Goal: Task Accomplishment & Management: Use online tool/utility

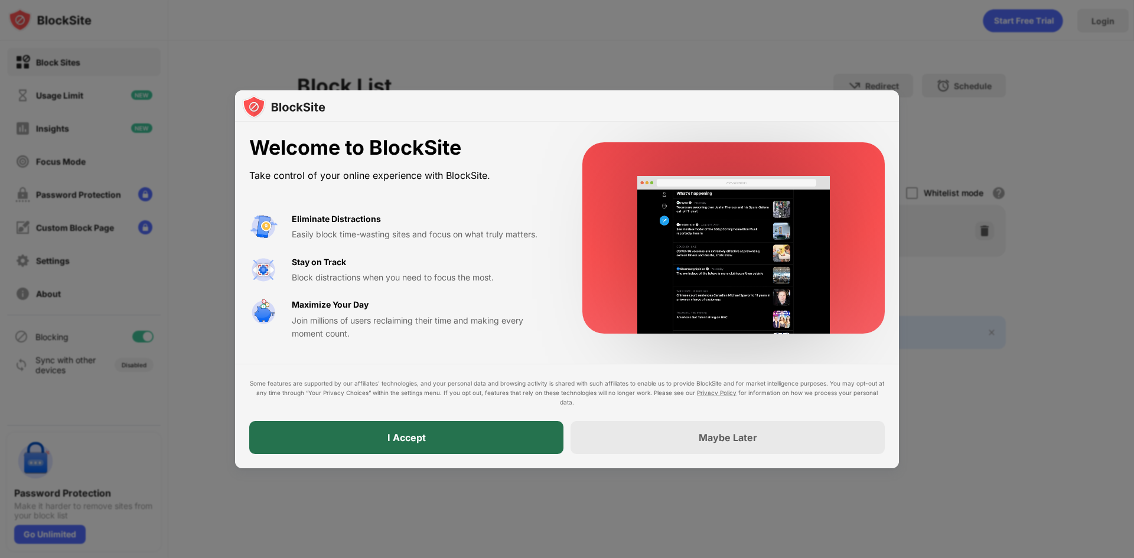
click at [446, 442] on div "I Accept" at bounding box center [406, 437] width 314 height 33
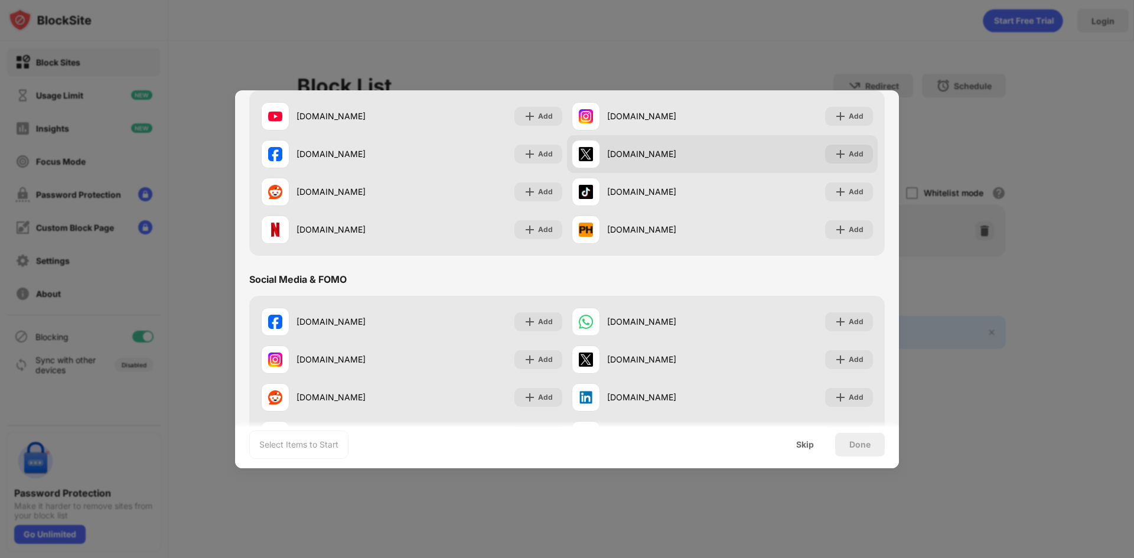
scroll to position [177, 0]
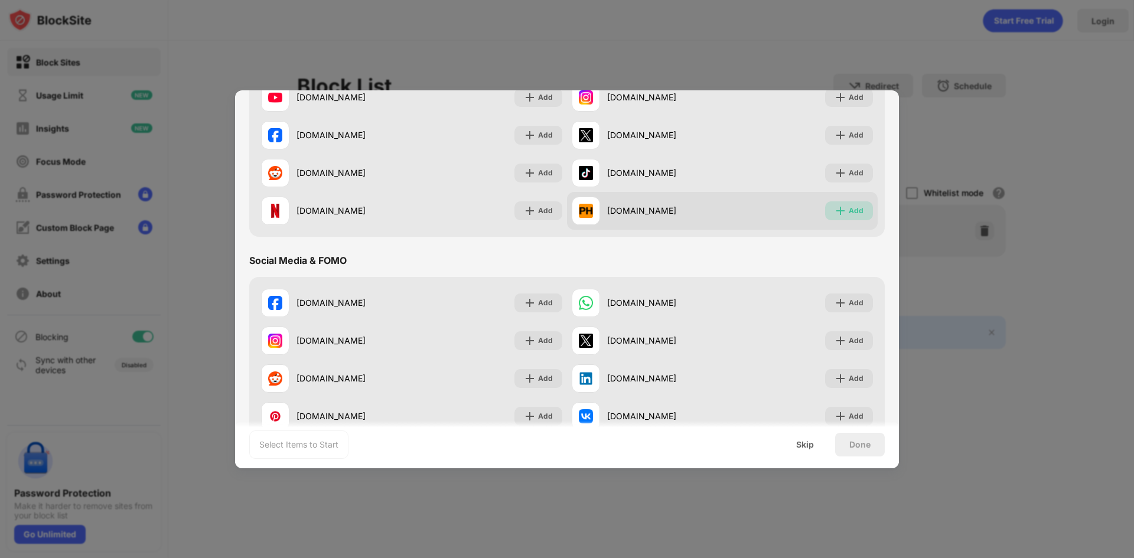
click at [854, 211] on div "Add" at bounding box center [856, 211] width 15 height 12
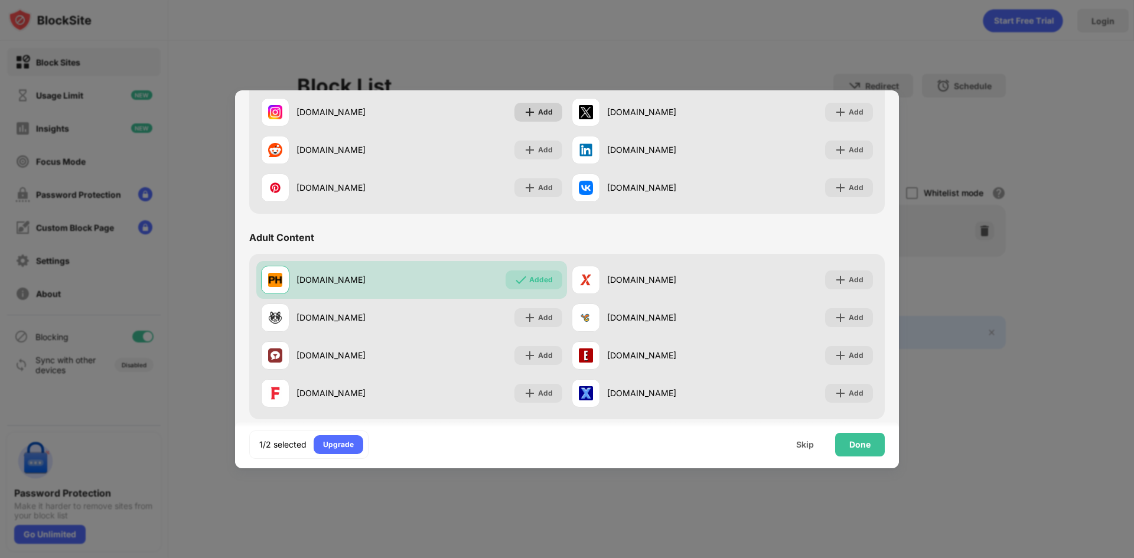
scroll to position [413, 0]
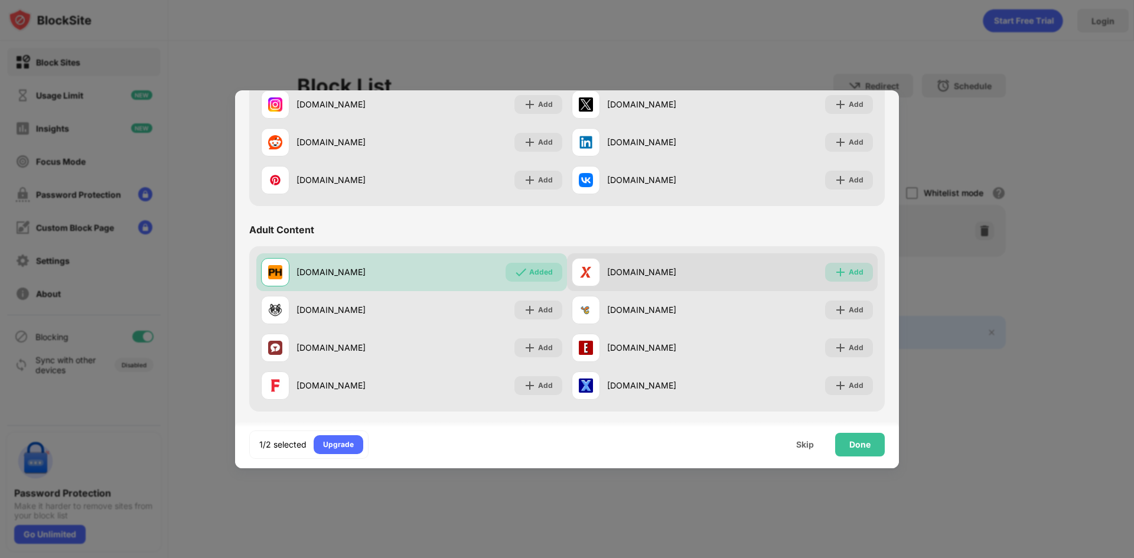
click at [849, 271] on div "Add" at bounding box center [856, 272] width 15 height 12
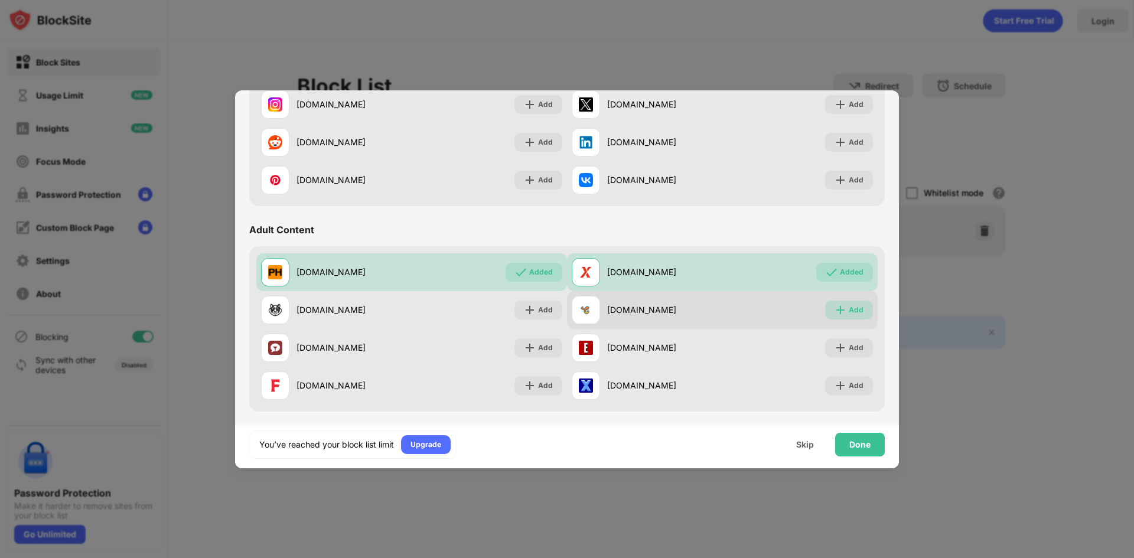
click at [849, 311] on div "Add" at bounding box center [856, 310] width 15 height 12
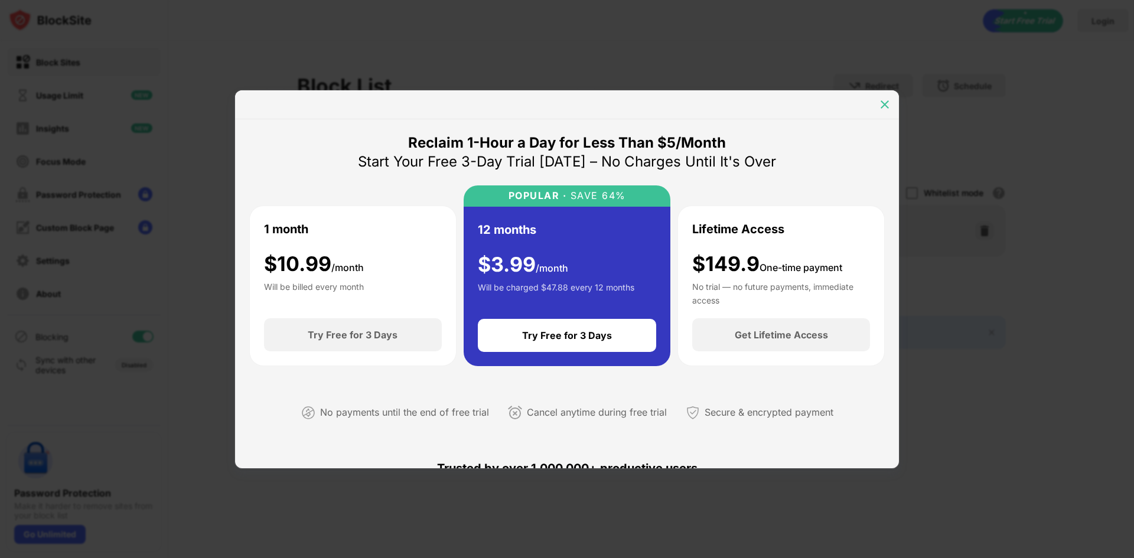
click at [889, 105] on img at bounding box center [885, 105] width 12 height 12
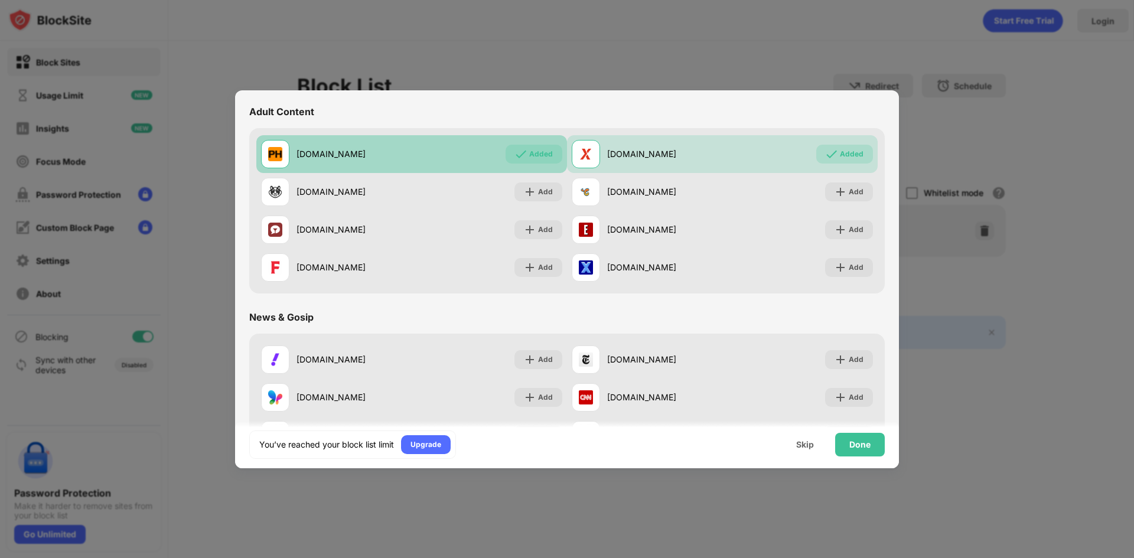
scroll to position [413, 0]
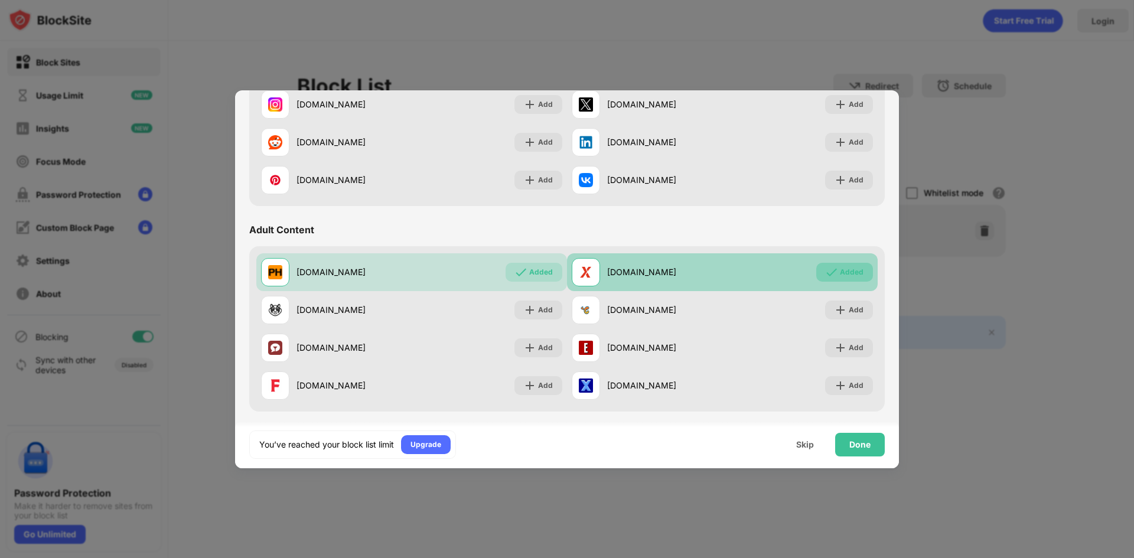
click at [840, 275] on div "Added" at bounding box center [852, 272] width 24 height 12
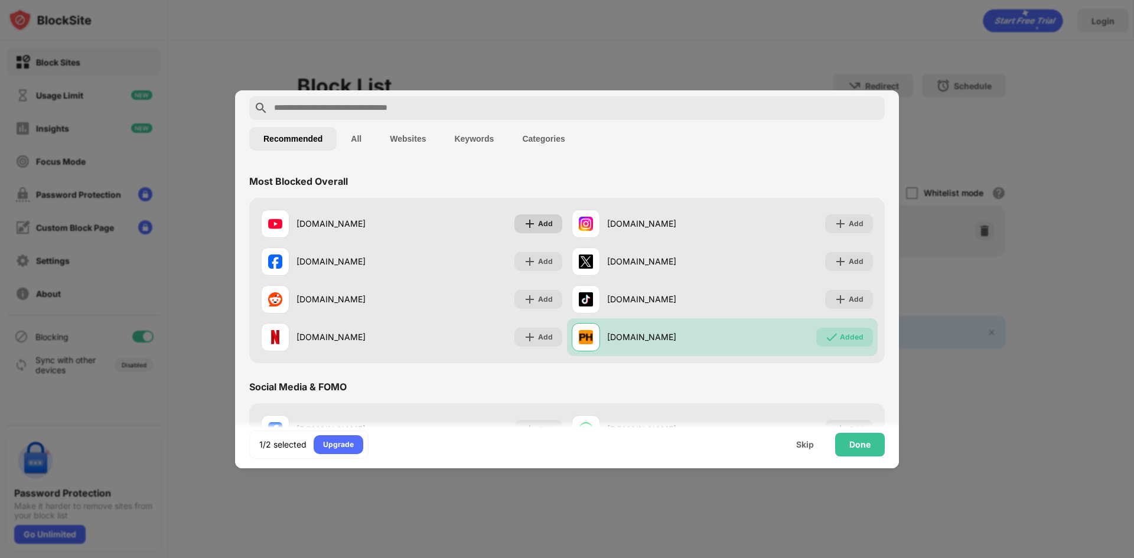
scroll to position [0, 0]
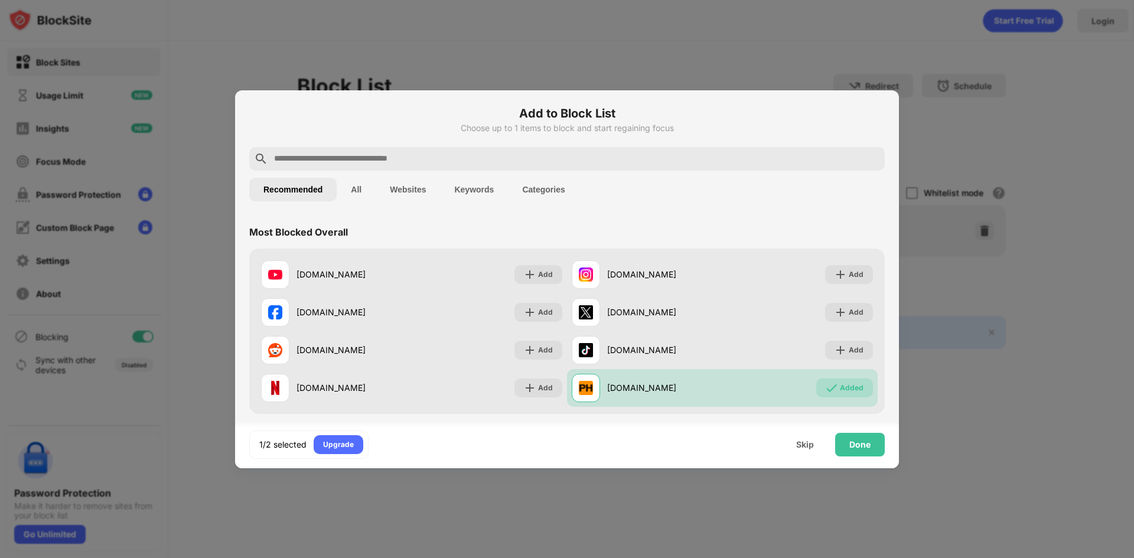
click at [465, 149] on div at bounding box center [566, 159] width 635 height 24
click at [462, 159] on input "text" at bounding box center [576, 159] width 607 height 14
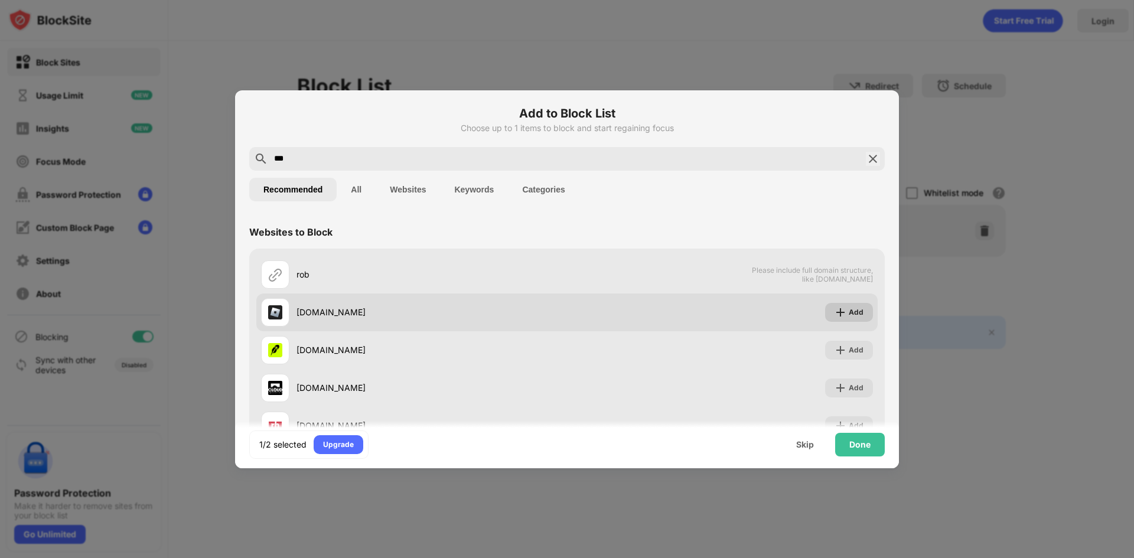
type input "***"
click at [861, 312] on div "Add" at bounding box center [849, 312] width 48 height 19
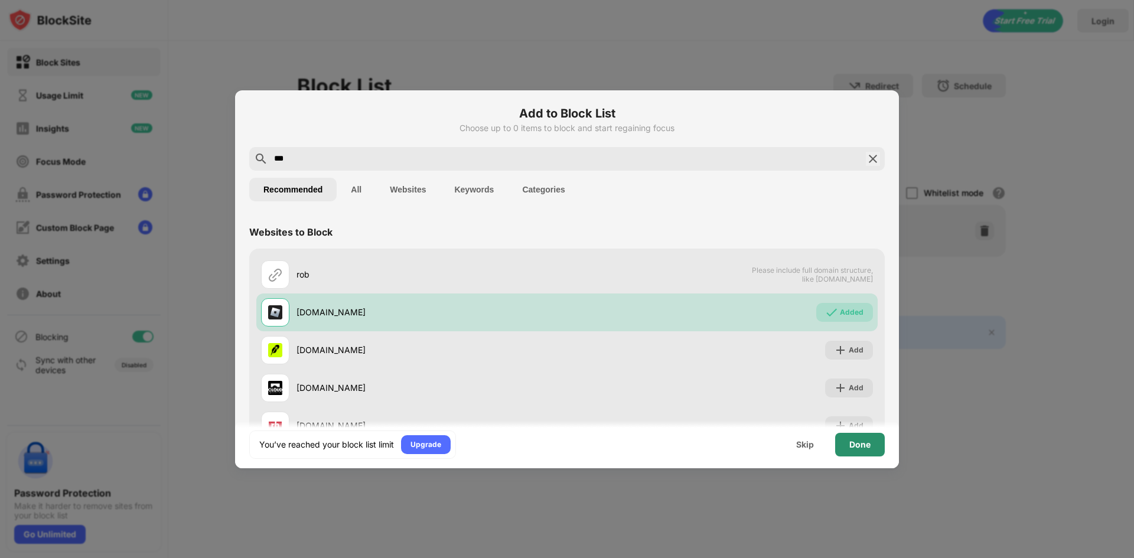
click at [857, 443] on div "Done" at bounding box center [859, 444] width 21 height 9
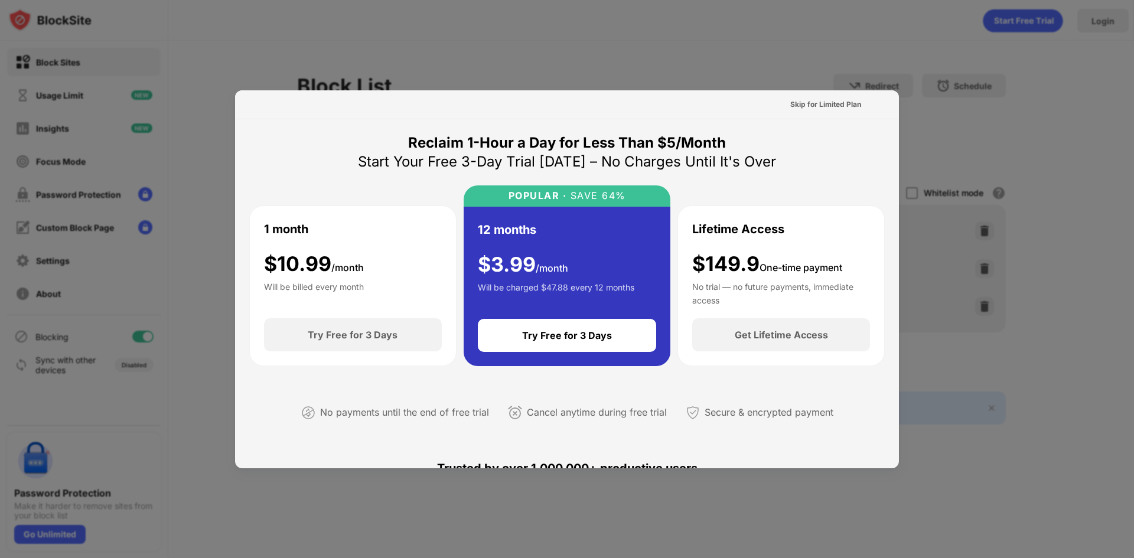
click at [930, 26] on div at bounding box center [567, 279] width 1134 height 558
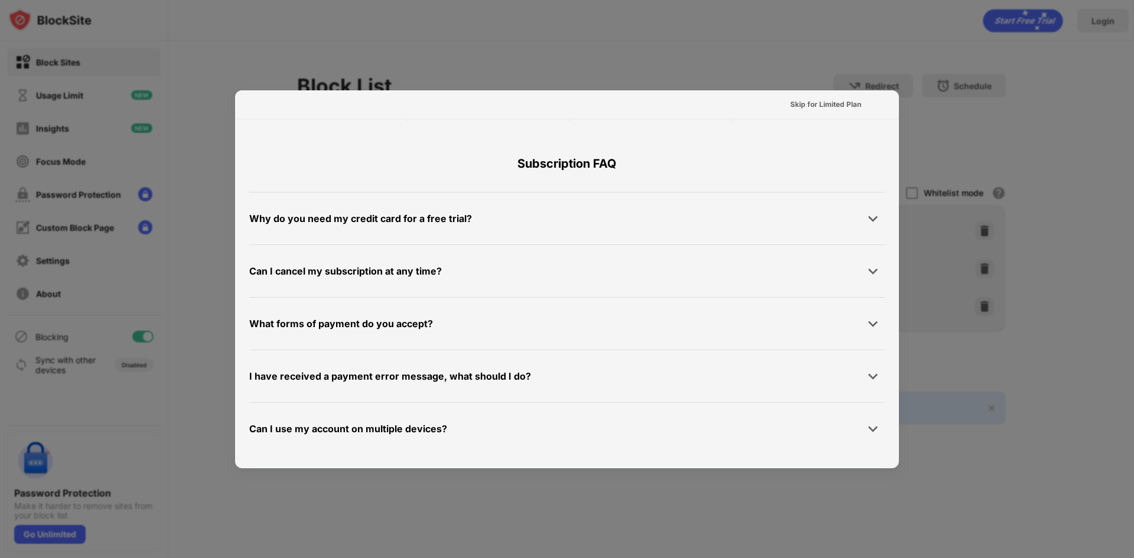
scroll to position [576, 0]
